Goal: Transaction & Acquisition: Purchase product/service

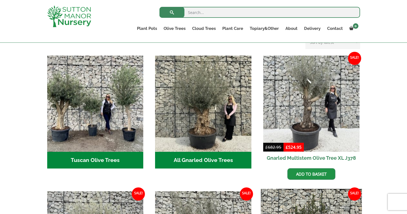
scroll to position [192, 0]
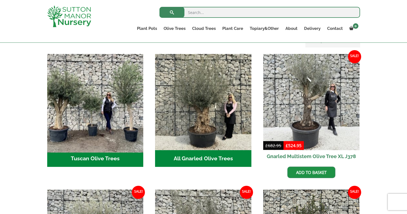
click at [100, 107] on img "Visit product category Tuscan Olive Trees" at bounding box center [95, 102] width 101 height 101
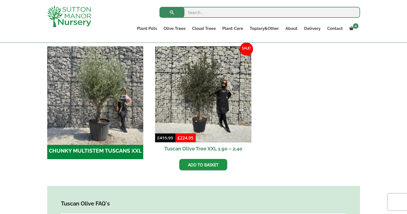
scroll to position [151, 0]
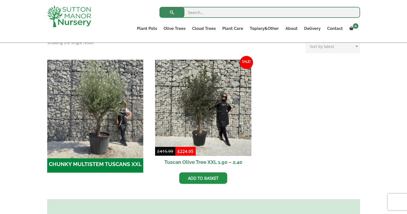
click at [91, 114] on img "Visit product category CHUNKY MULTISTEM TUSCANS XXL" at bounding box center [95, 107] width 101 height 101
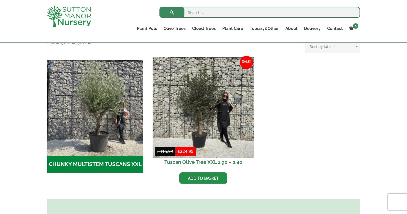
click at [200, 120] on img at bounding box center [203, 107] width 101 height 101
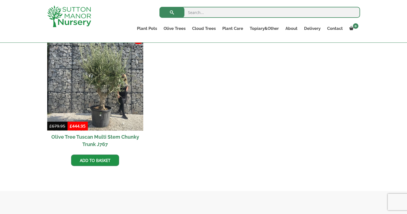
scroll to position [293, 0]
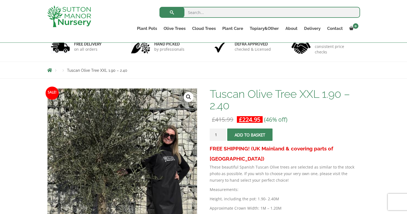
scroll to position [46, 0]
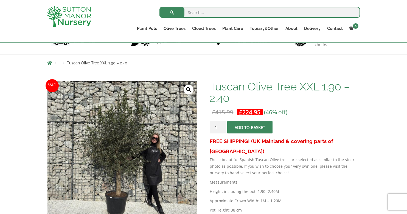
click at [250, 128] on span "submit" at bounding box center [250, 128] width 0 height 0
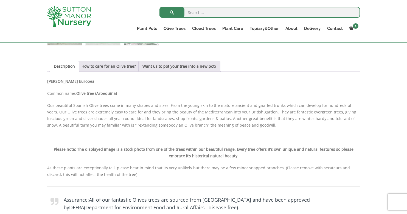
scroll to position [300, 0]
click at [192, 66] on link "Want us to pot your tree into a new pot?" at bounding box center [179, 66] width 74 height 10
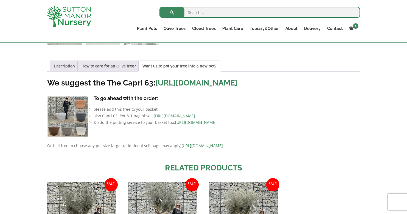
click at [73, 123] on img at bounding box center [67, 116] width 41 height 41
click at [85, 122] on img at bounding box center [67, 116] width 41 height 41
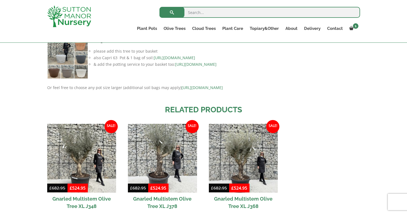
scroll to position [347, 0]
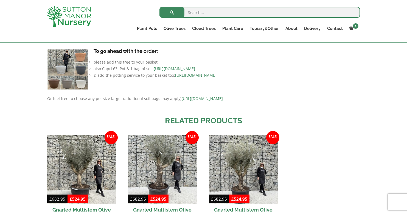
click at [75, 88] on img at bounding box center [67, 69] width 41 height 41
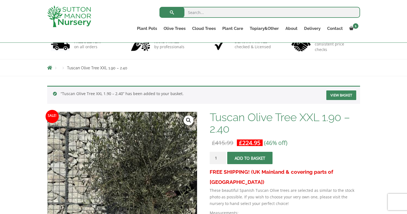
scroll to position [0, 0]
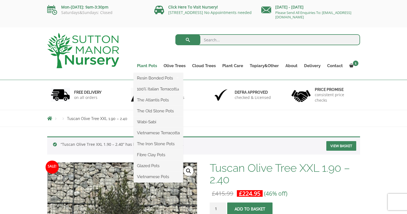
click at [145, 65] on link "Plant Pots" at bounding box center [147, 66] width 27 height 8
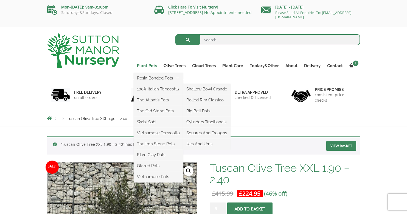
click at [148, 65] on link "Plant Pots" at bounding box center [147, 66] width 27 height 8
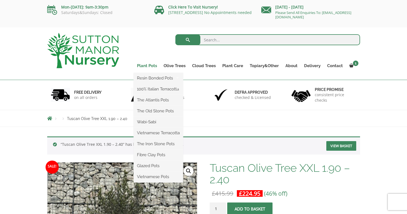
click at [148, 65] on link "Plant Pots" at bounding box center [147, 66] width 27 height 8
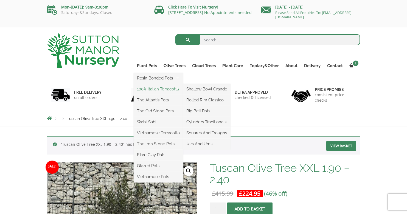
click at [151, 91] on link "100% Italian Terracotta" at bounding box center [158, 89] width 49 height 8
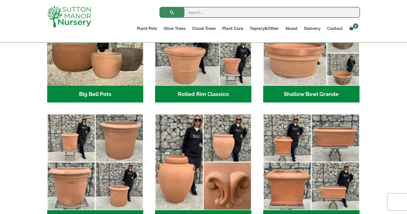
scroll to position [206, 0]
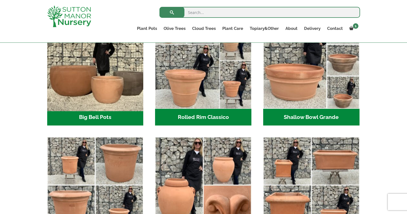
click at [111, 84] on img "Visit product category Big Bell Pots" at bounding box center [95, 60] width 101 height 101
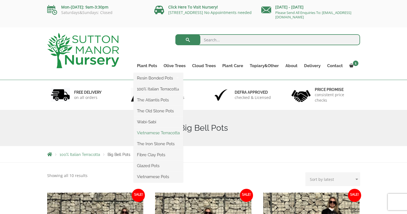
click at [150, 133] on link "Vietnamese Terracotta" at bounding box center [158, 133] width 49 height 8
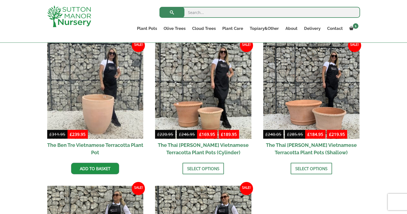
scroll to position [57, 0]
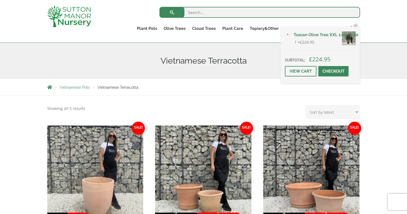
click at [353, 29] on div "× Tuscan Olive Tree XXL 1.90 - 2.40 1 × £ 224.95 Subtotal: £ 224.95 View cart C…" at bounding box center [320, 55] width 79 height 57
click at [333, 71] on span at bounding box center [333, 71] width 0 height 0
